Goal: Transaction & Acquisition: Purchase product/service

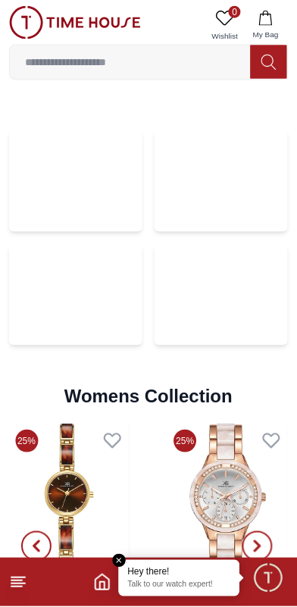
scroll to position [3018, 0]
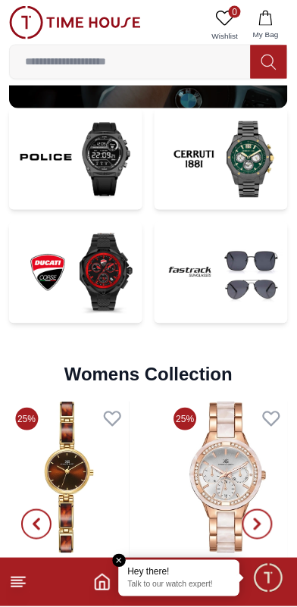
click at [48, 249] on img at bounding box center [75, 273] width 133 height 102
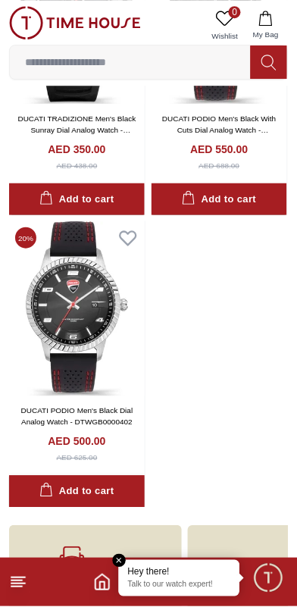
scroll to position [2425, 0]
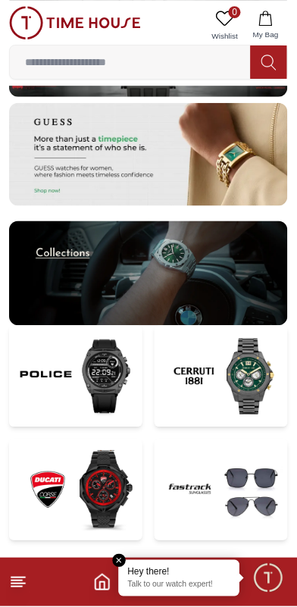
scroll to position [2797, 0]
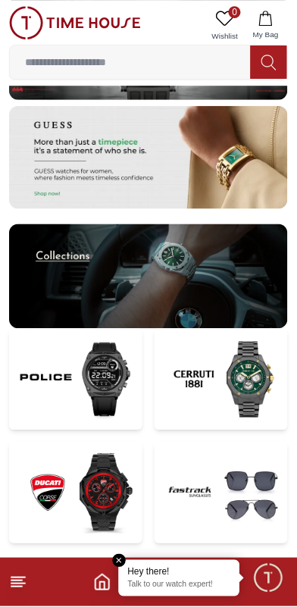
click at [187, 59] on input at bounding box center [130, 62] width 241 height 30
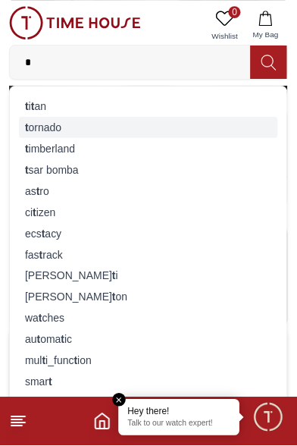
type input "*"
click at [50, 136] on div "t ornado" at bounding box center [148, 127] width 259 height 21
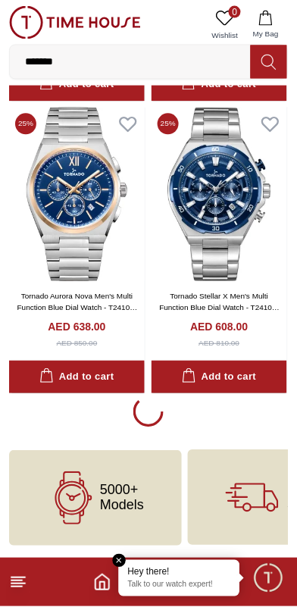
scroll to position [2629, 0]
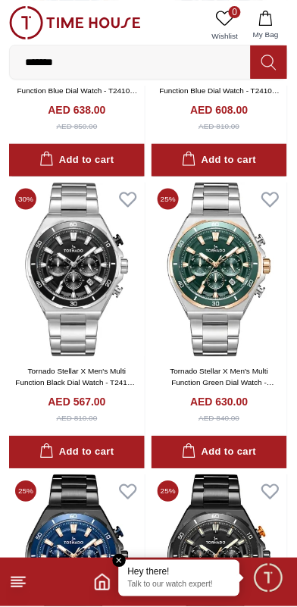
scroll to position [2843, 0]
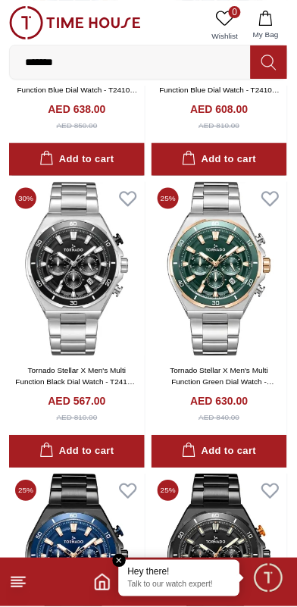
click at [24, 586] on icon at bounding box center [18, 583] width 18 height 18
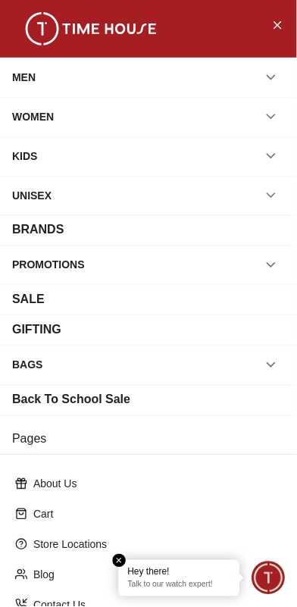
scroll to position [169, 0]
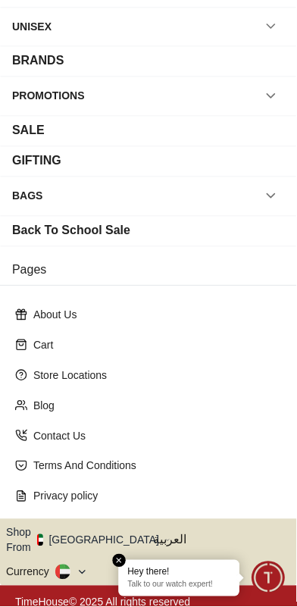
click at [105, 528] on button "Shop From [GEOGRAPHIC_DATA]" at bounding box center [88, 541] width 165 height 30
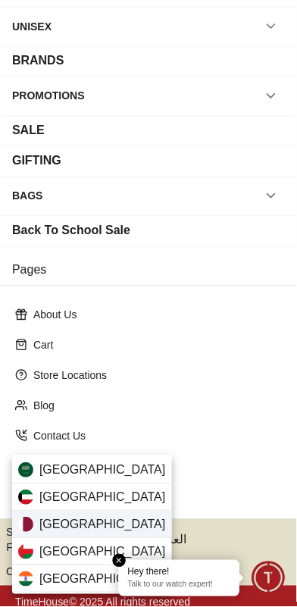
click at [102, 522] on div "[GEOGRAPHIC_DATA]" at bounding box center [92, 525] width 160 height 27
